Goal: Find specific page/section: Find specific page/section

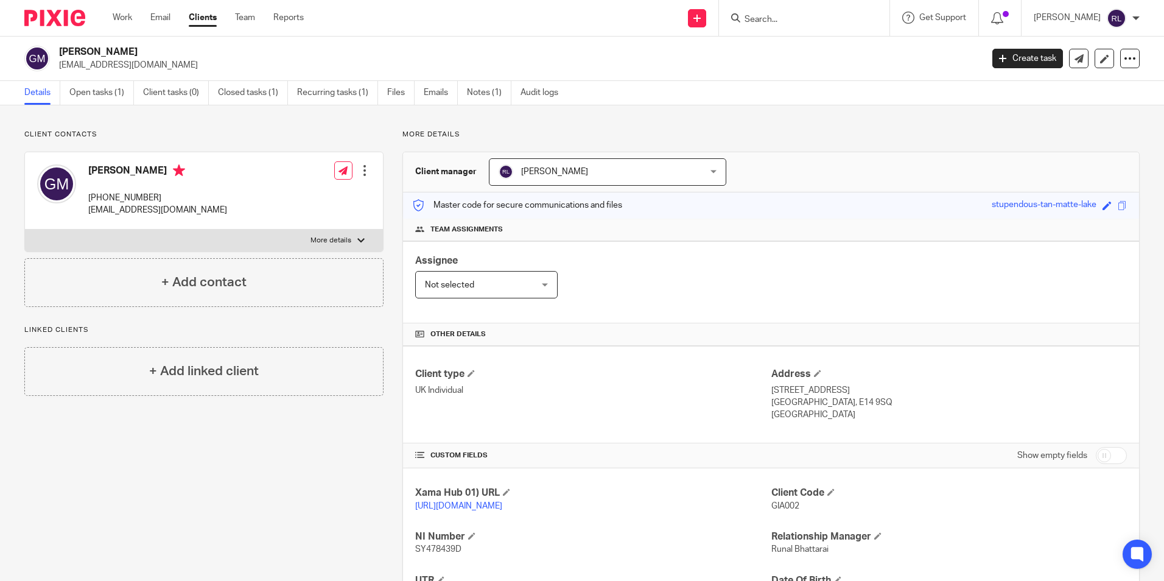
click at [755, 23] on input "Search" at bounding box center [798, 20] width 110 height 11
type input "gfm"
click at [792, 47] on link at bounding box center [844, 52] width 206 height 28
click at [86, 98] on link "Open tasks (1)" at bounding box center [101, 93] width 65 height 24
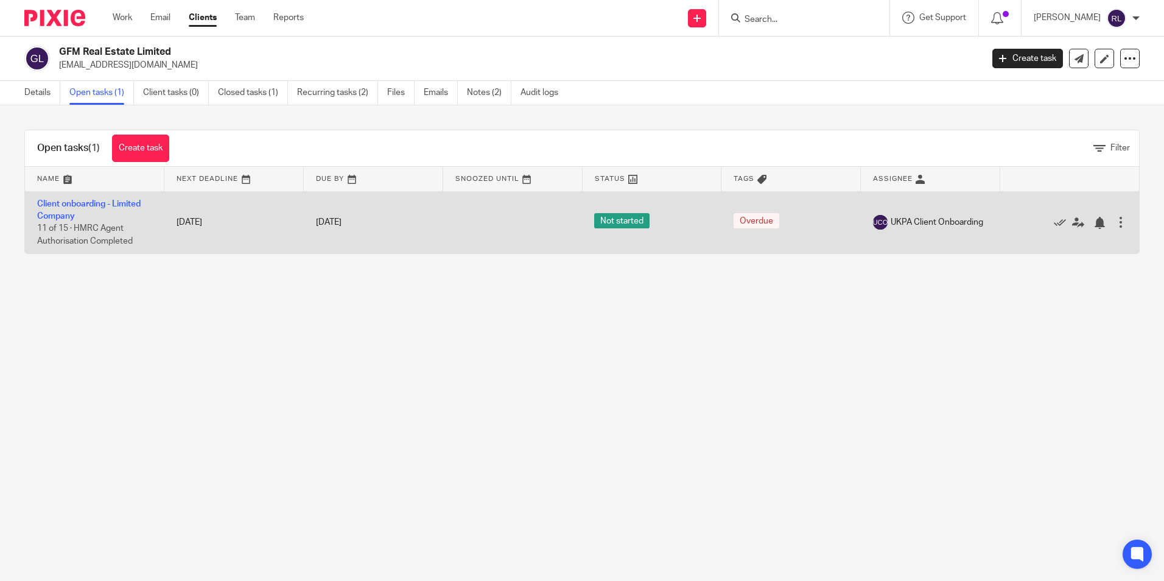
click at [502, 221] on td at bounding box center [512, 222] width 139 height 62
